Goal: Task Accomplishment & Management: Complete application form

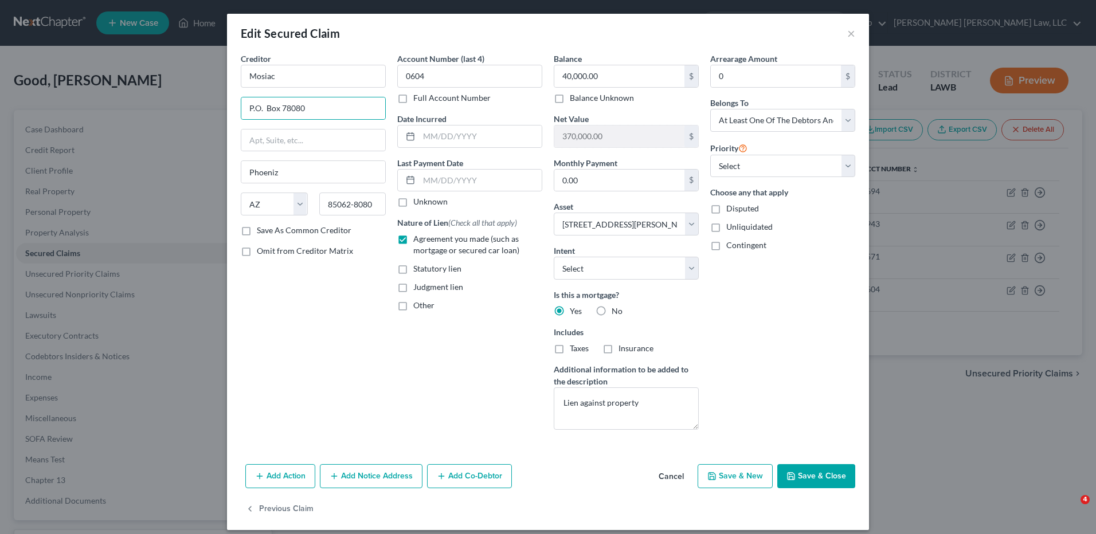
select select "3"
select select "10"
select select "3"
click at [413, 285] on label "Judgment lien" at bounding box center [438, 286] width 50 height 11
click at [418, 285] on input "Judgment lien" at bounding box center [421, 284] width 7 height 7
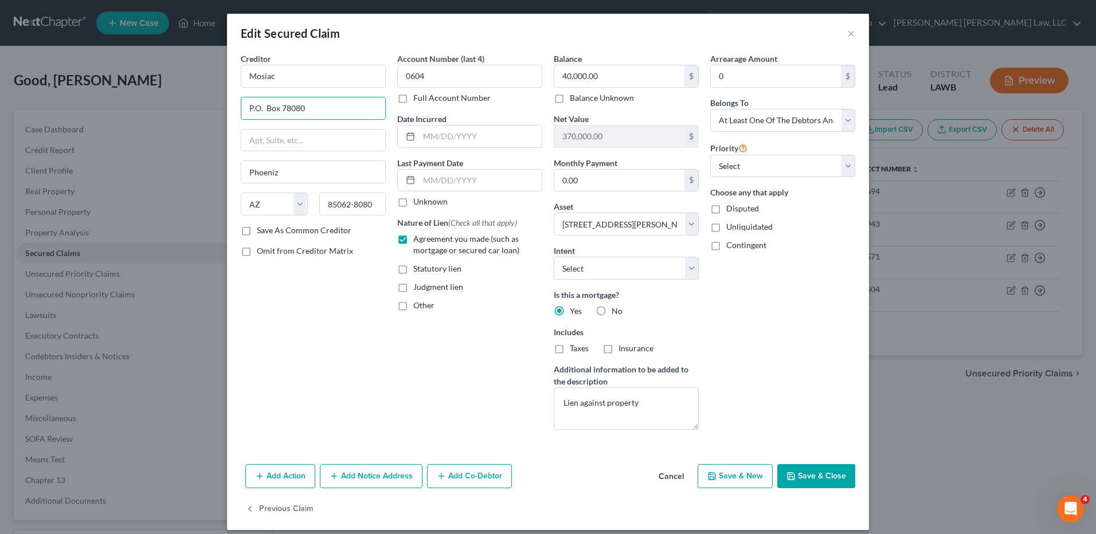
checkbox input "true"
click at [818, 473] on button "Save & Close" at bounding box center [816, 476] width 78 height 24
select select
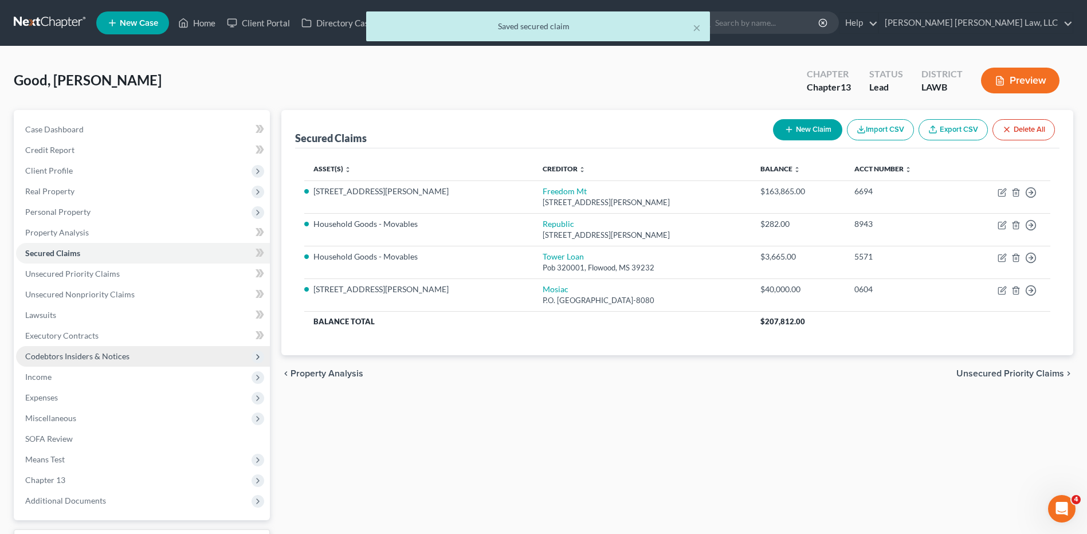
click at [113, 356] on span "Codebtors Insiders & Notices" at bounding box center [77, 356] width 104 height 10
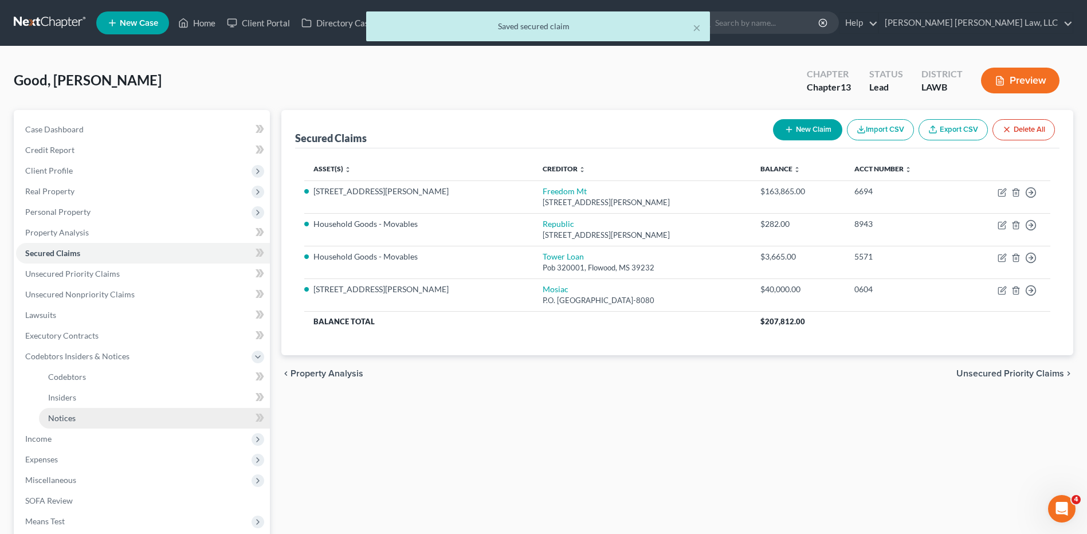
click at [75, 417] on span "Notices" at bounding box center [62, 418] width 28 height 10
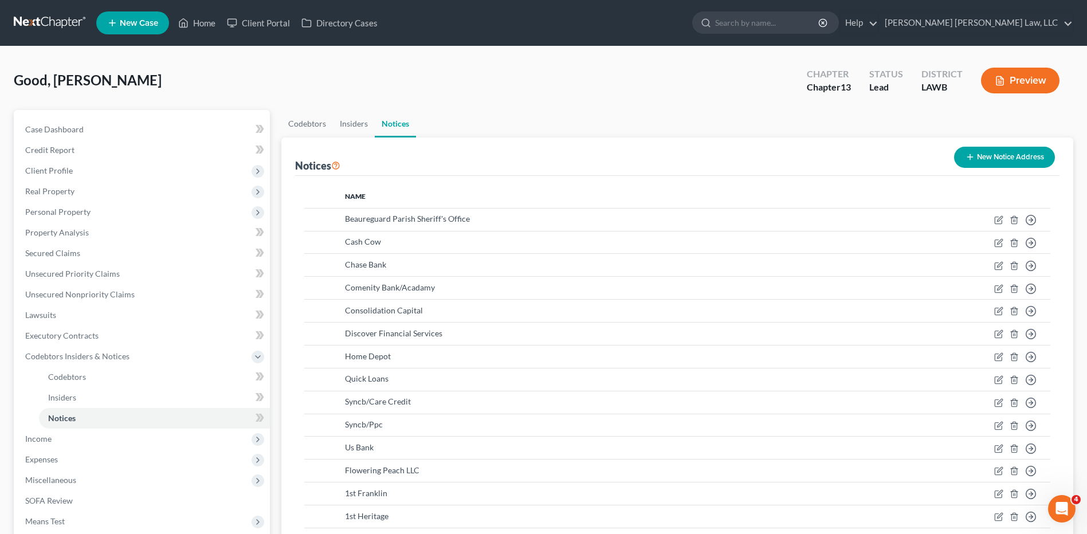
click at [992, 150] on button "New Notice Address" at bounding box center [1004, 157] width 101 height 21
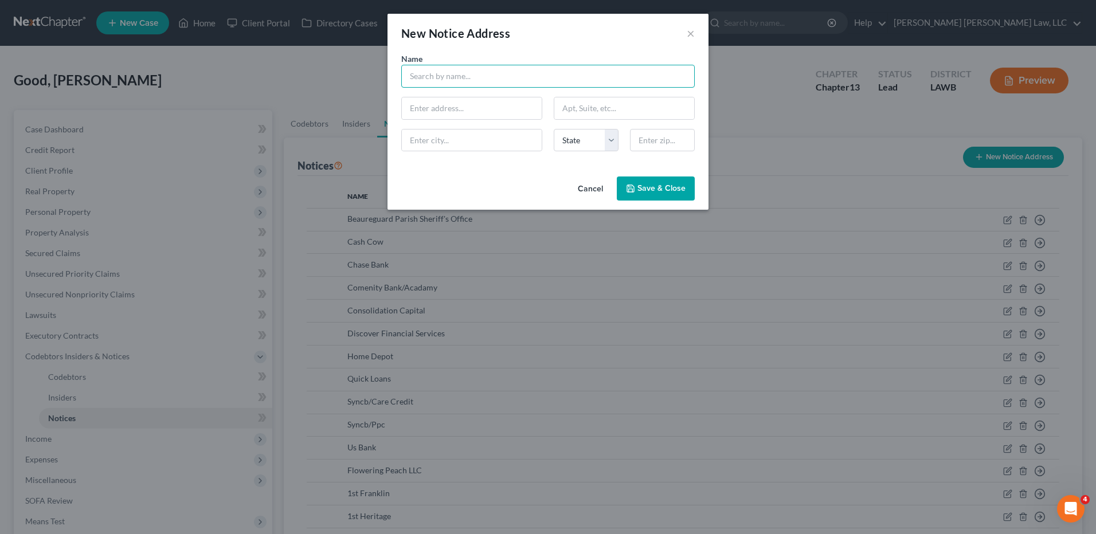
click at [465, 72] on input "text" at bounding box center [547, 76] width 293 height 23
type input "[STREET_ADDRESS]"
type input "94607"
type input "[GEOGRAPHIC_DATA]"
select select "4"
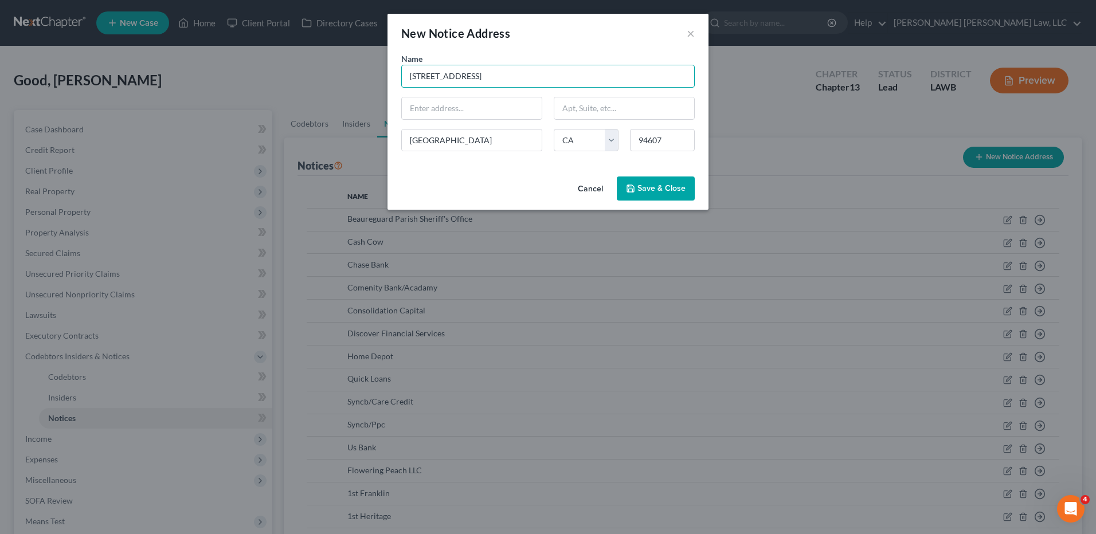
drag, startPoint x: 504, startPoint y: 80, endPoint x: 398, endPoint y: 73, distance: 105.7
click at [398, 73] on div "Name * [STREET_ADDRESS]" at bounding box center [547, 70] width 305 height 35
paste input "[STREET_ADDRESS]"
type input "[STREET_ADDRESS]"
drag, startPoint x: 504, startPoint y: 81, endPoint x: 385, endPoint y: 67, distance: 119.4
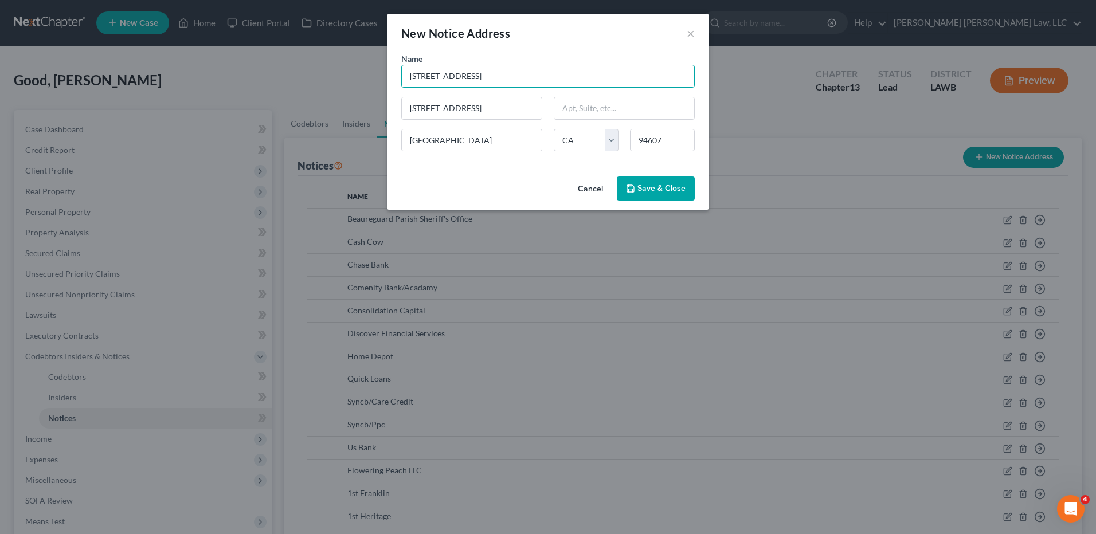
click at [385, 67] on div "New Notice Address × Name * [STREET_ADDRESS][GEOGRAPHIC_DATA][STREET_ADDRESS][U…" at bounding box center [548, 267] width 1096 height 534
type input "Mosiac"
click at [643, 195] on button "Save & Close" at bounding box center [656, 189] width 78 height 24
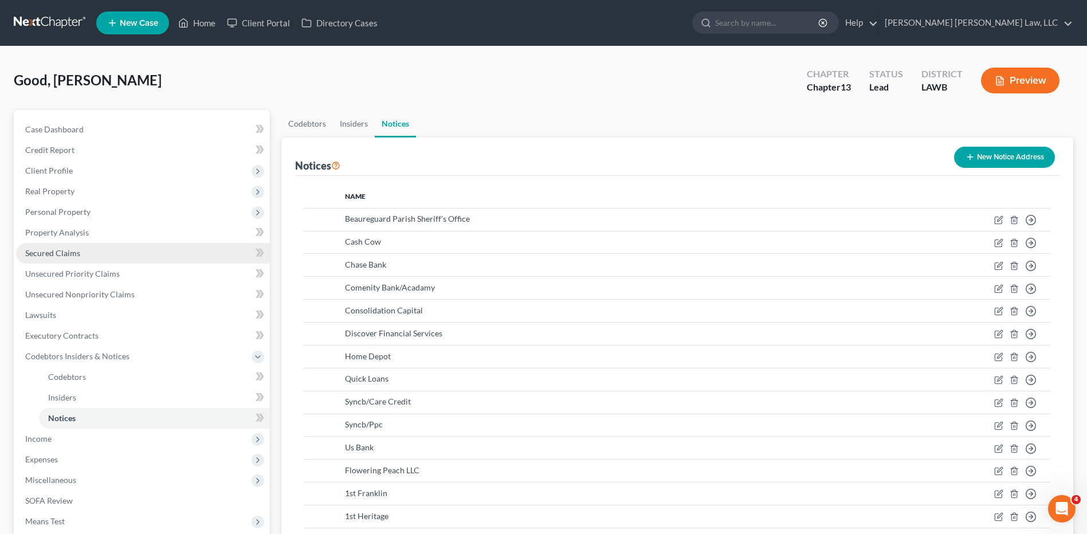
click at [38, 254] on span "Secured Claims" at bounding box center [52, 253] width 55 height 10
